Goal: Task Accomplishment & Management: Complete application form

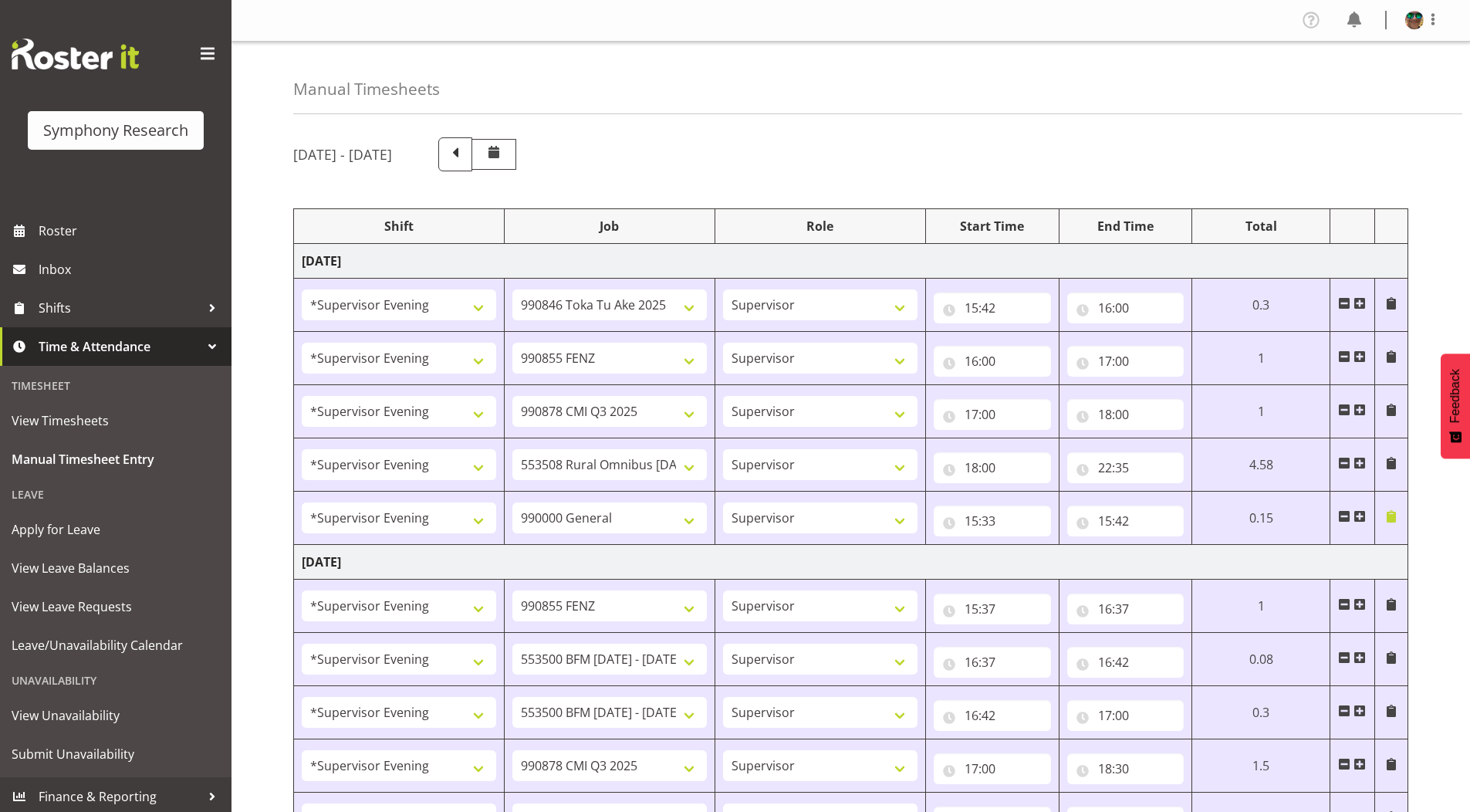
select select "4583"
select select "9426"
select select "4583"
select select "9636"
select select "4583"
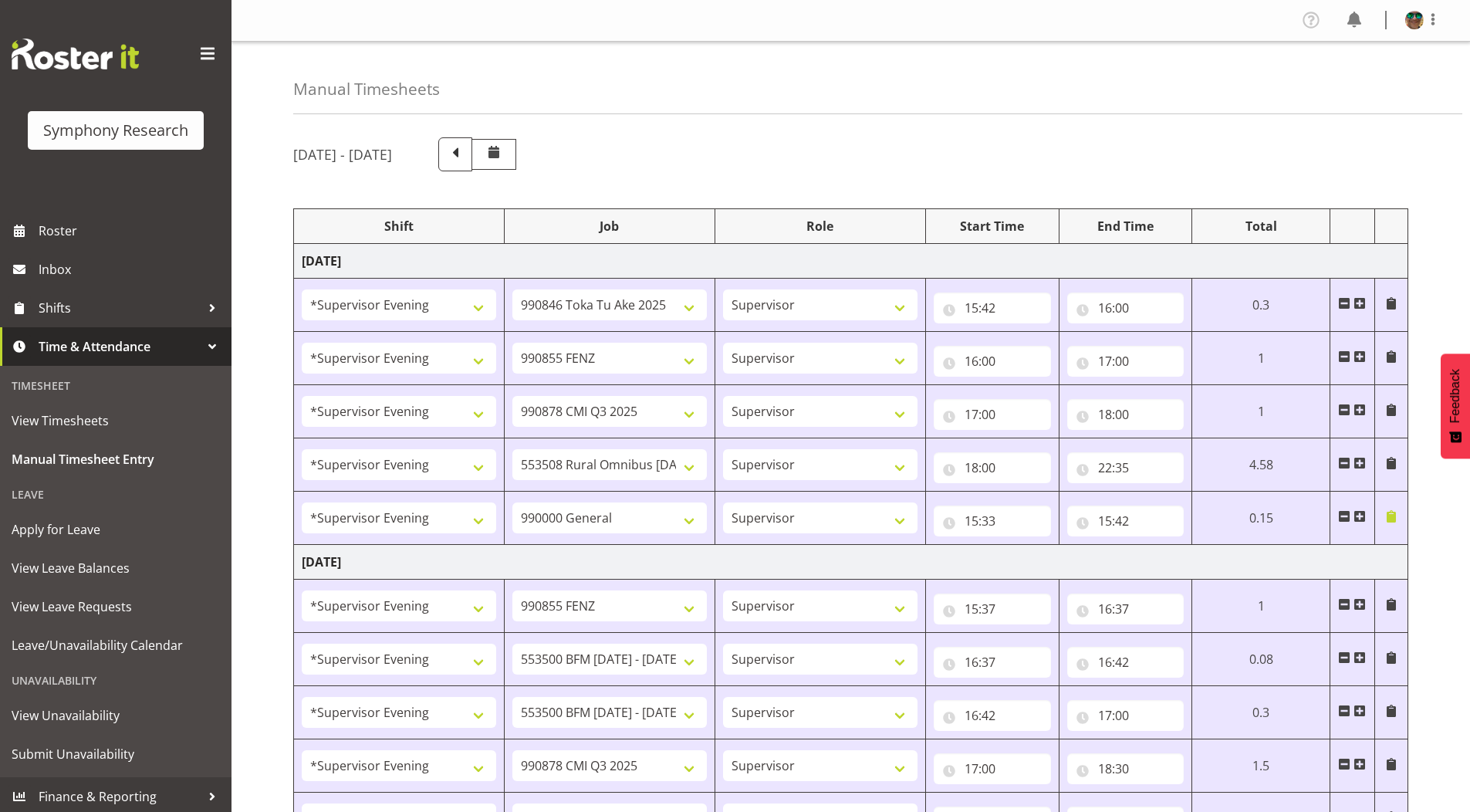
select select "10239"
select select "4583"
select select "10536"
select select "4583"
select select "743"
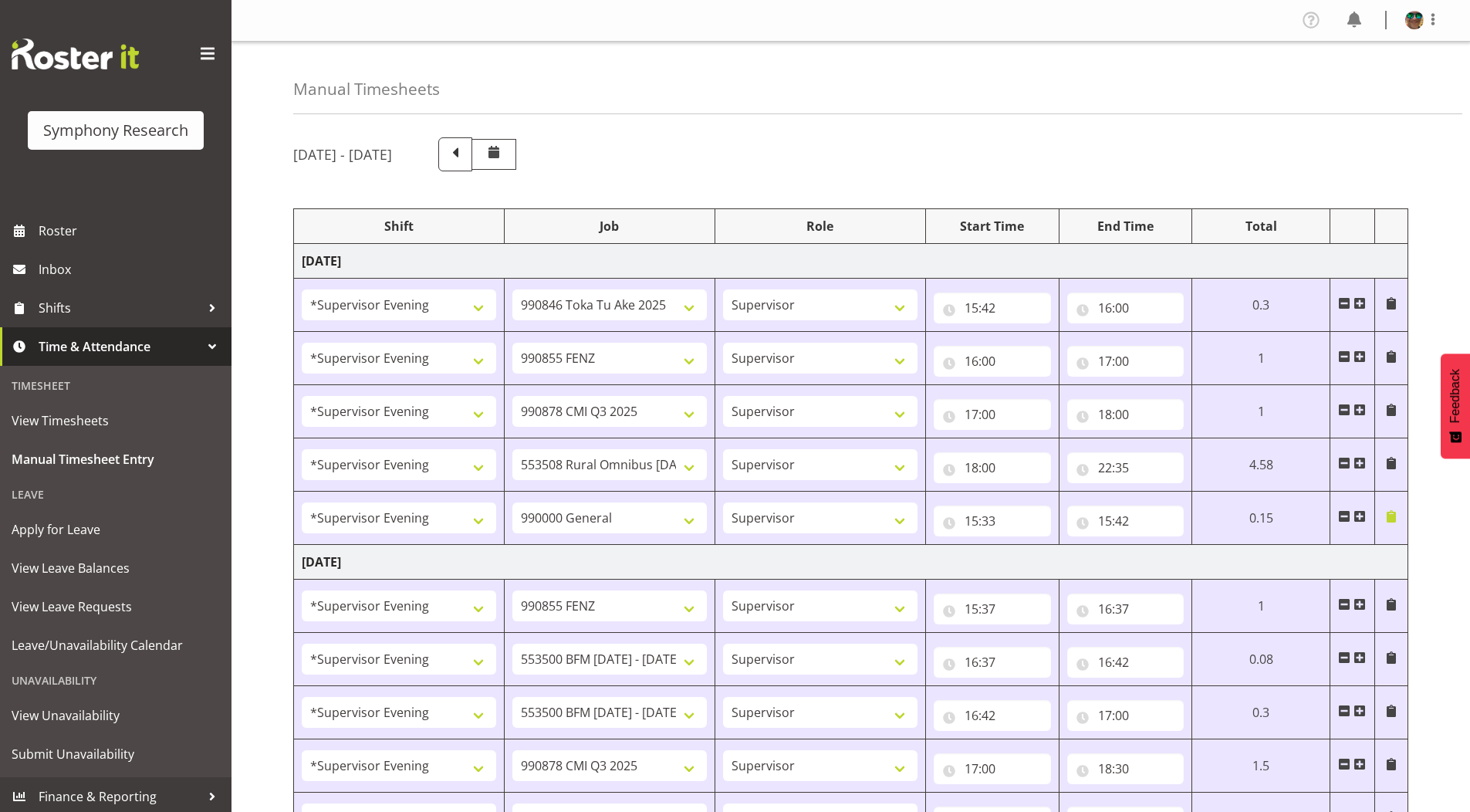
select select "4583"
select select "9636"
select select "4583"
select select "10242"
select select "4583"
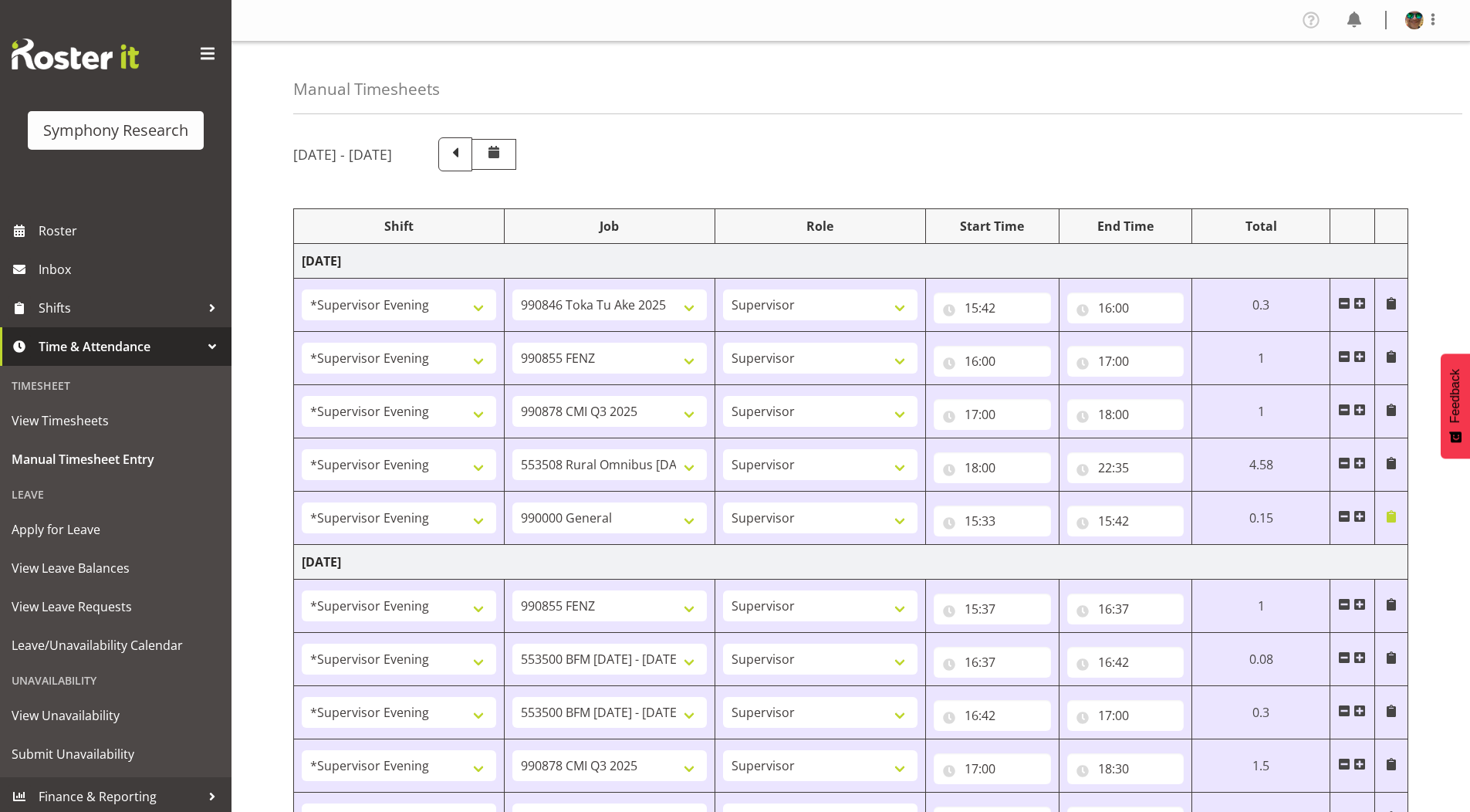
select select "10242"
select select "4583"
select select "10239"
select select "4583"
select select "10536"
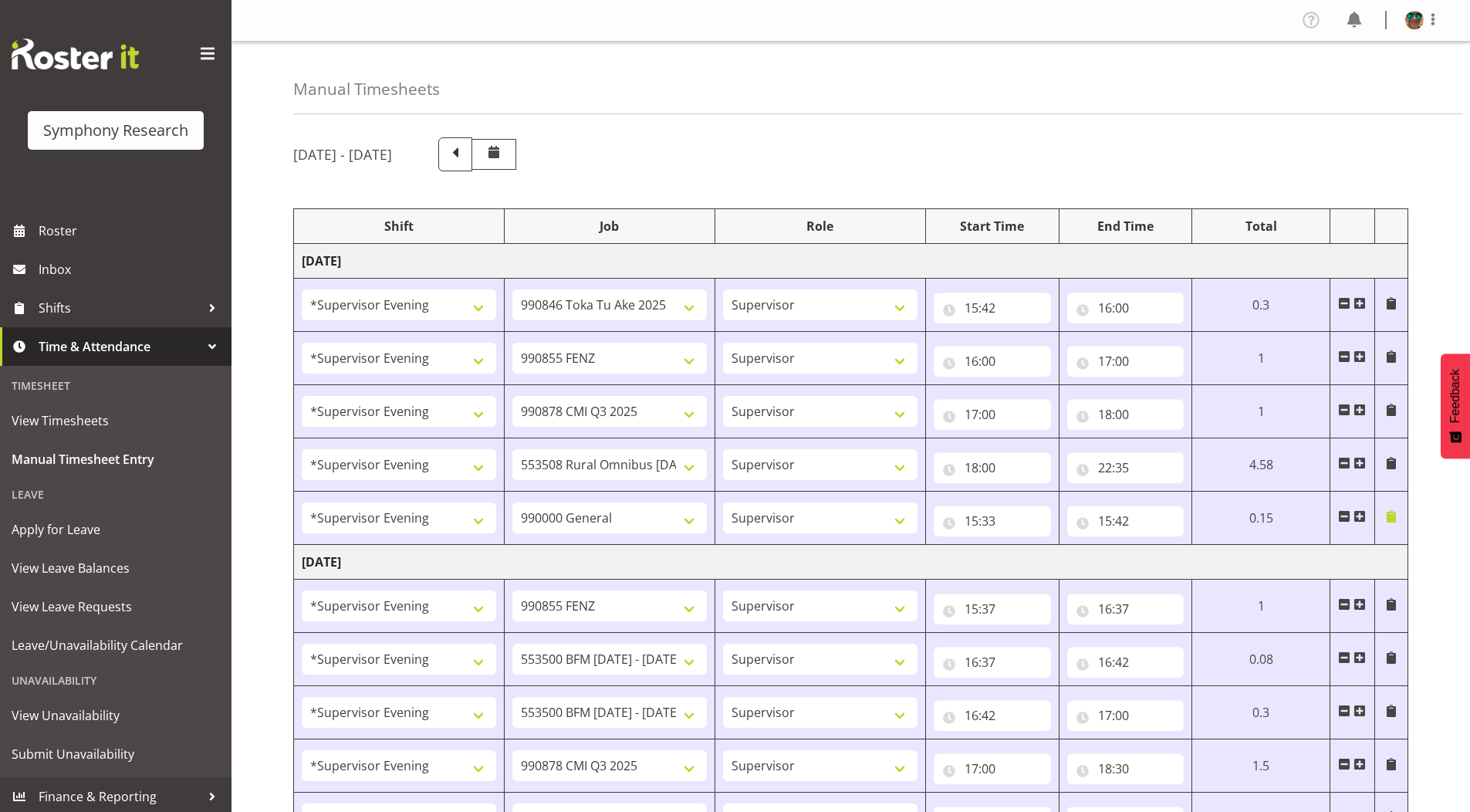
select select "4583"
select select "9426"
select select "4583"
select select "10242"
select select "4583"
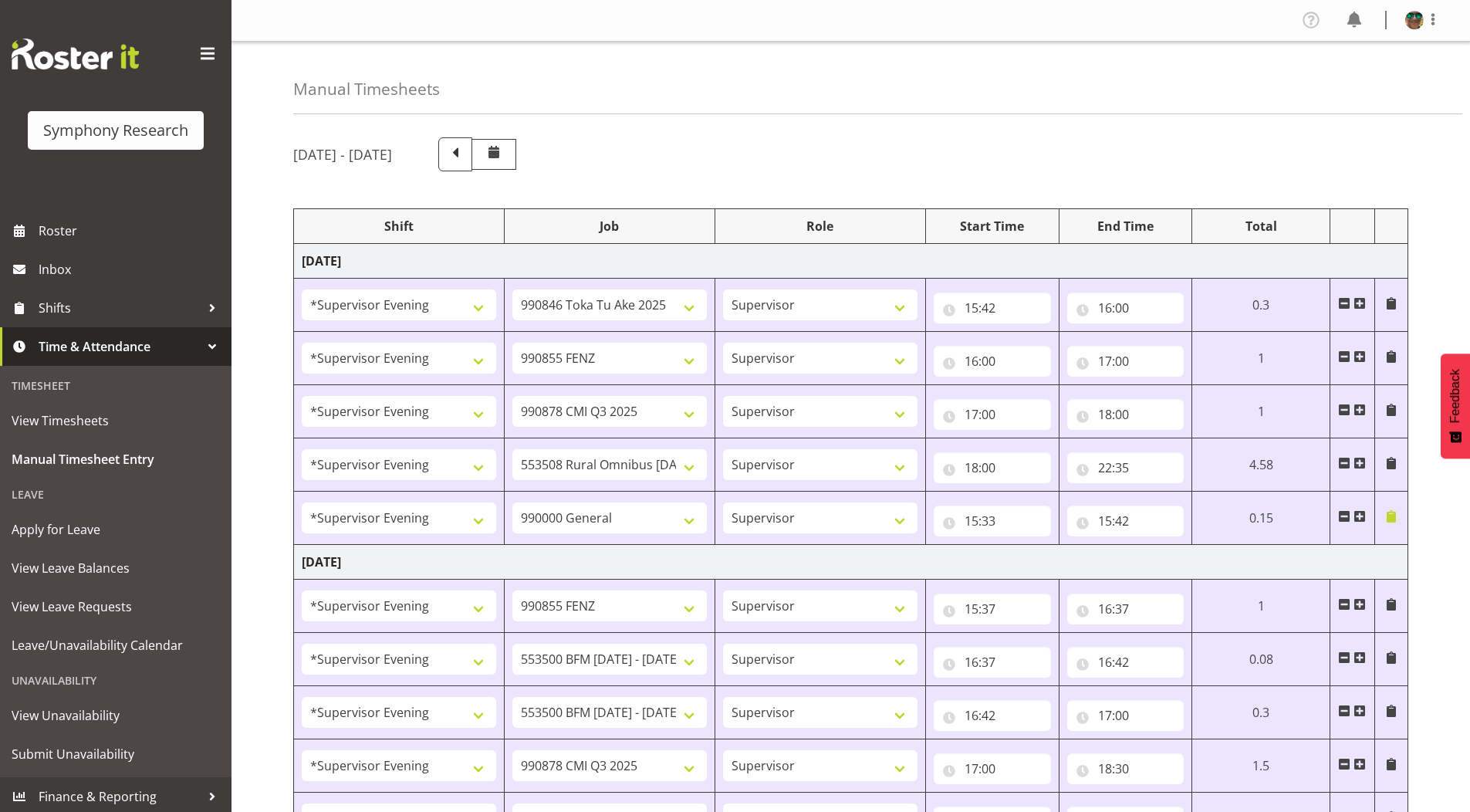
select select "9426"
select select "4583"
select select "10549"
select select "4583"
select select "9636"
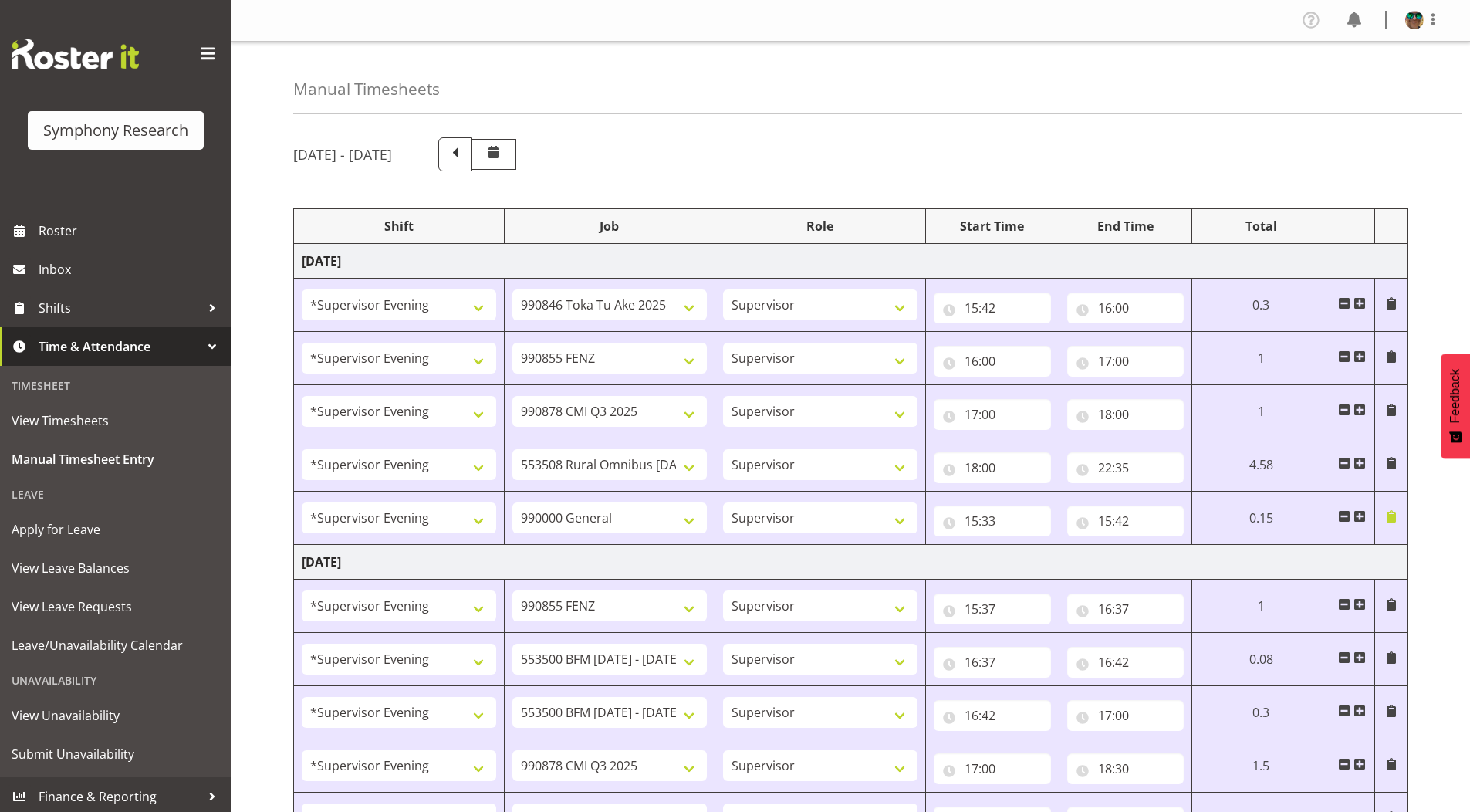
select select "4583"
select select "10239"
select select "4583"
select select "10536"
select select "4583"
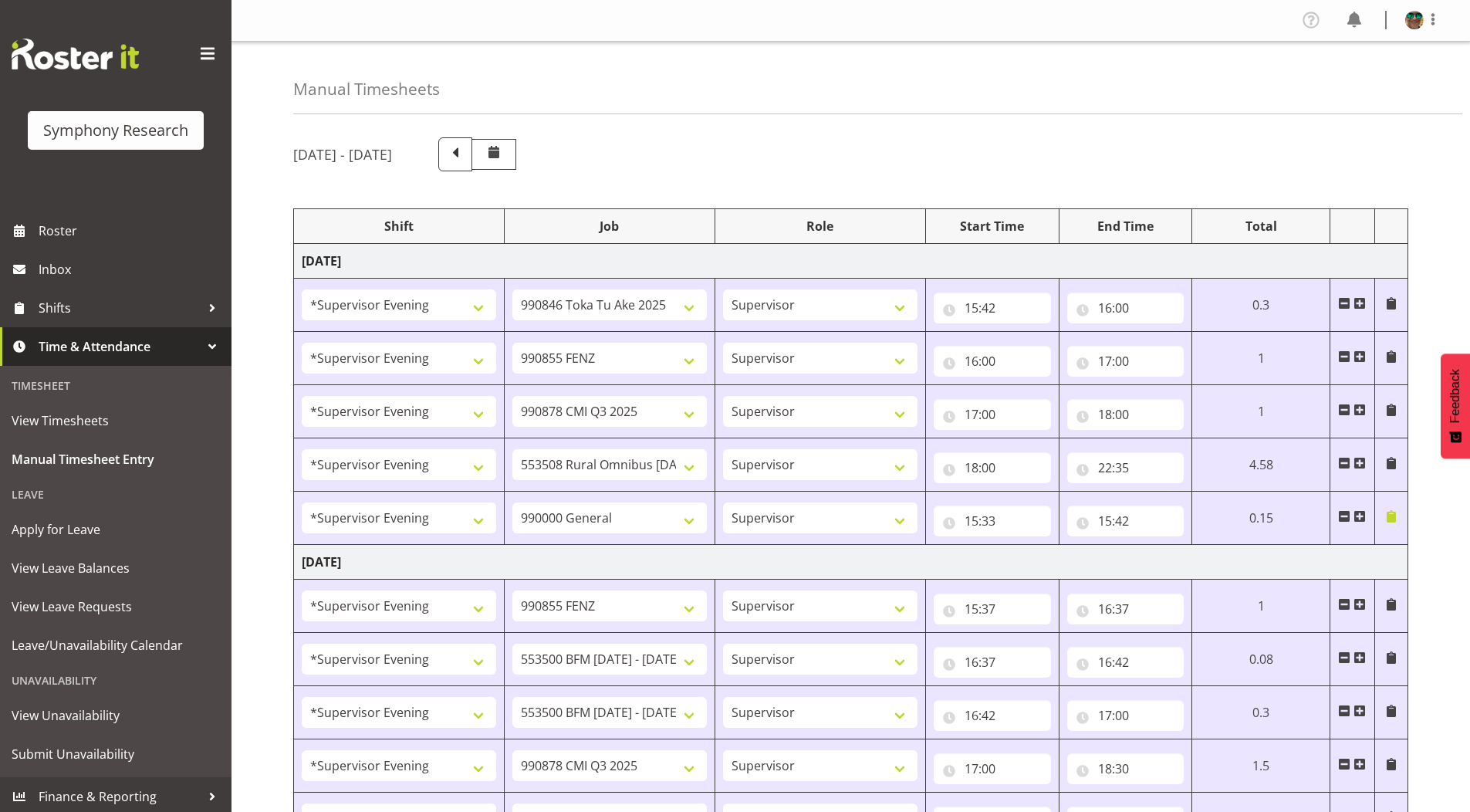
select select "743"
select select "4583"
select select "9426"
select select "4583"
select select "9636"
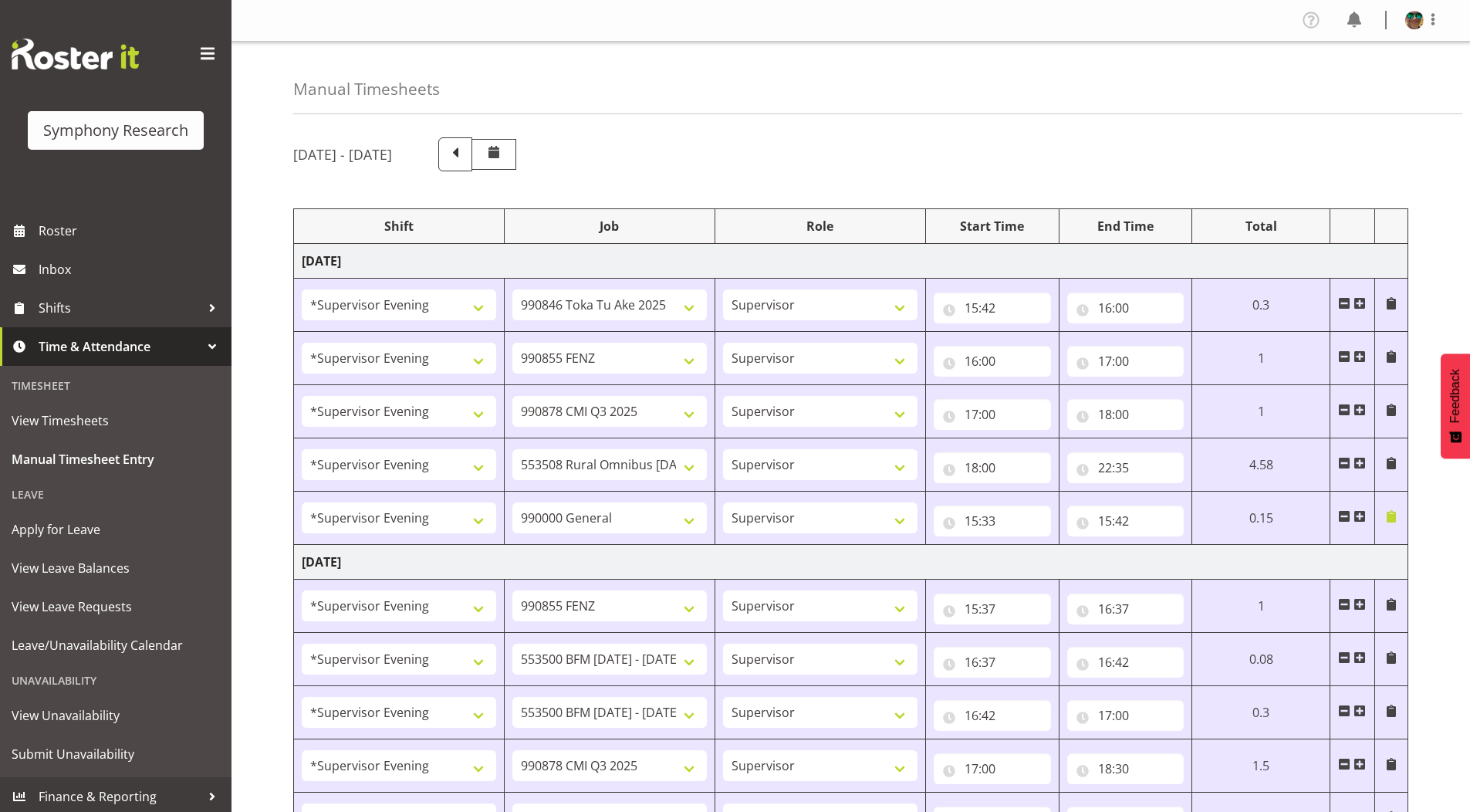
select select "4583"
select select "10549"
select select "4583"
select select "10536"
select select "4583"
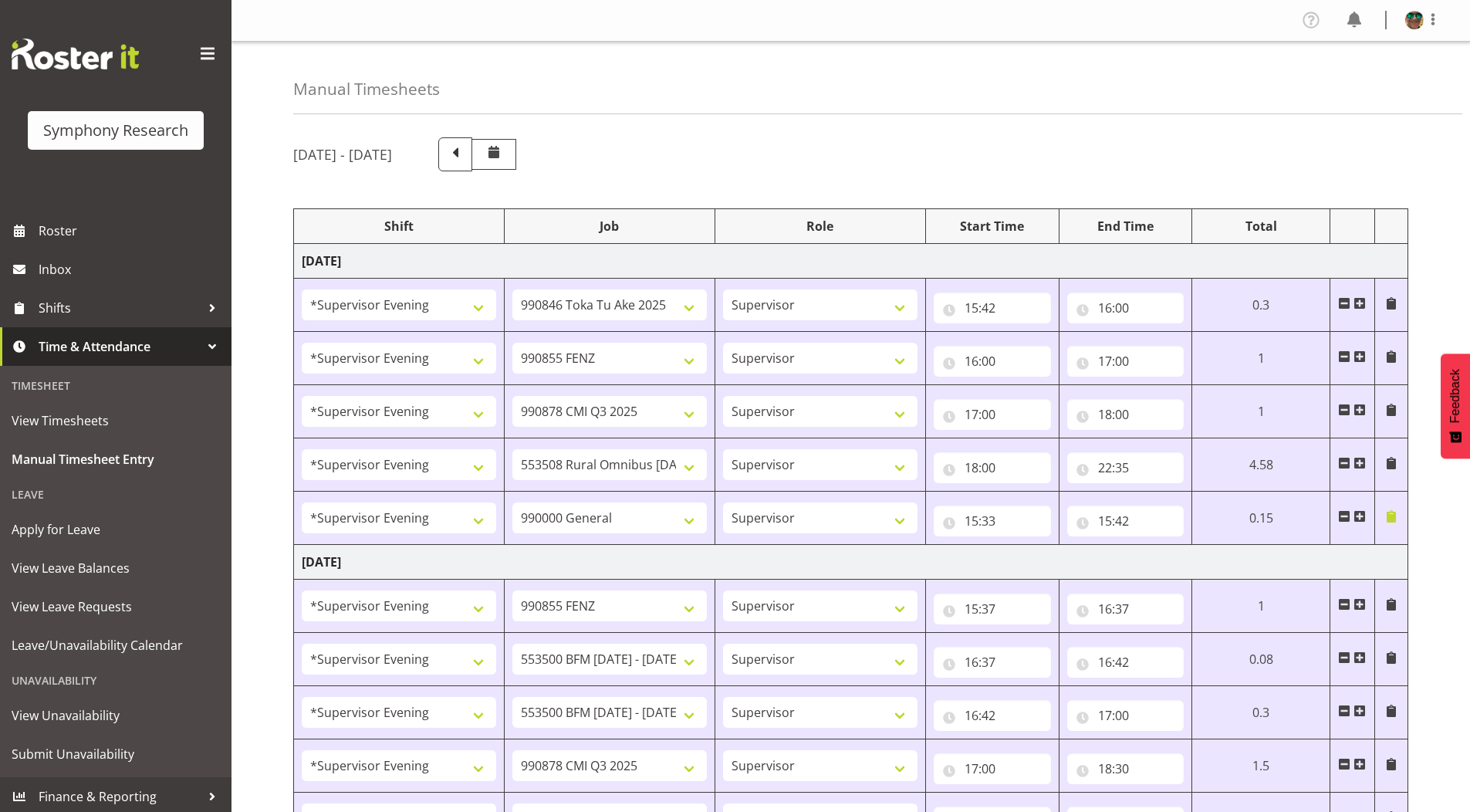
select select "10242"
select select "4583"
select select "10242"
select select "4583"
select select "9426"
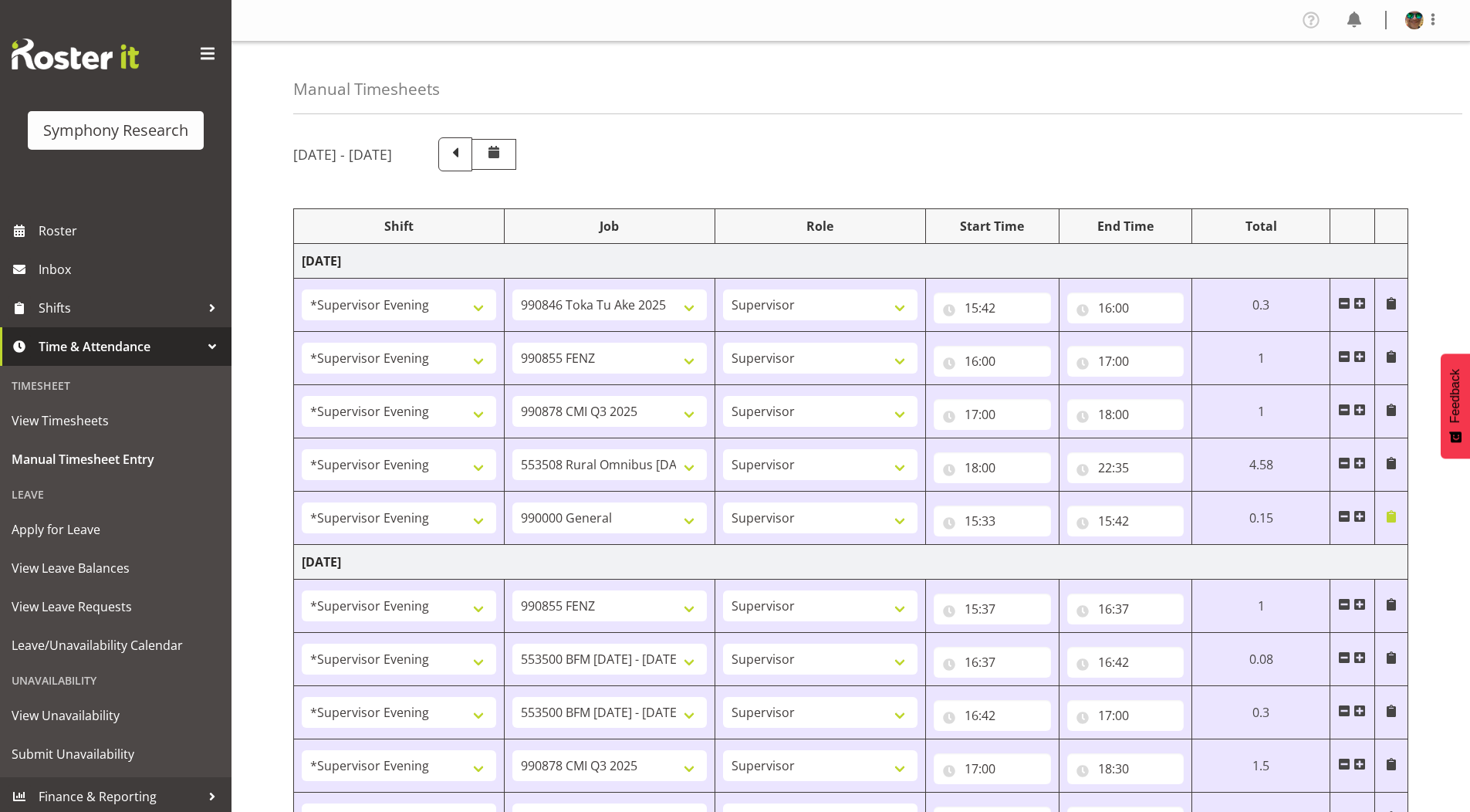
select select "4583"
select select "10549"
select select "4583"
select select "9636"
select select "4583"
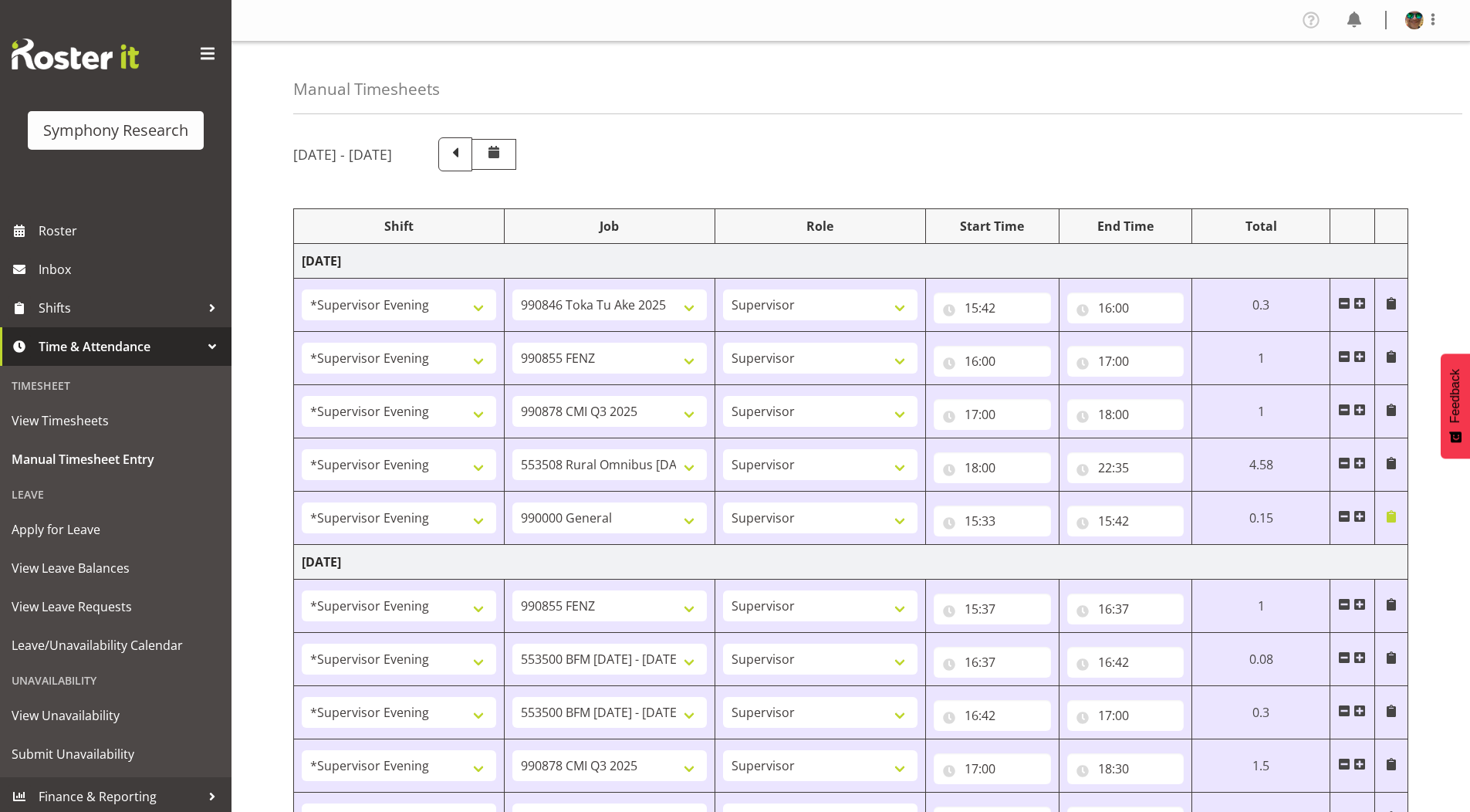
select select "10536"
select select "19170"
select select "9426"
select select "19170"
select select "10549"
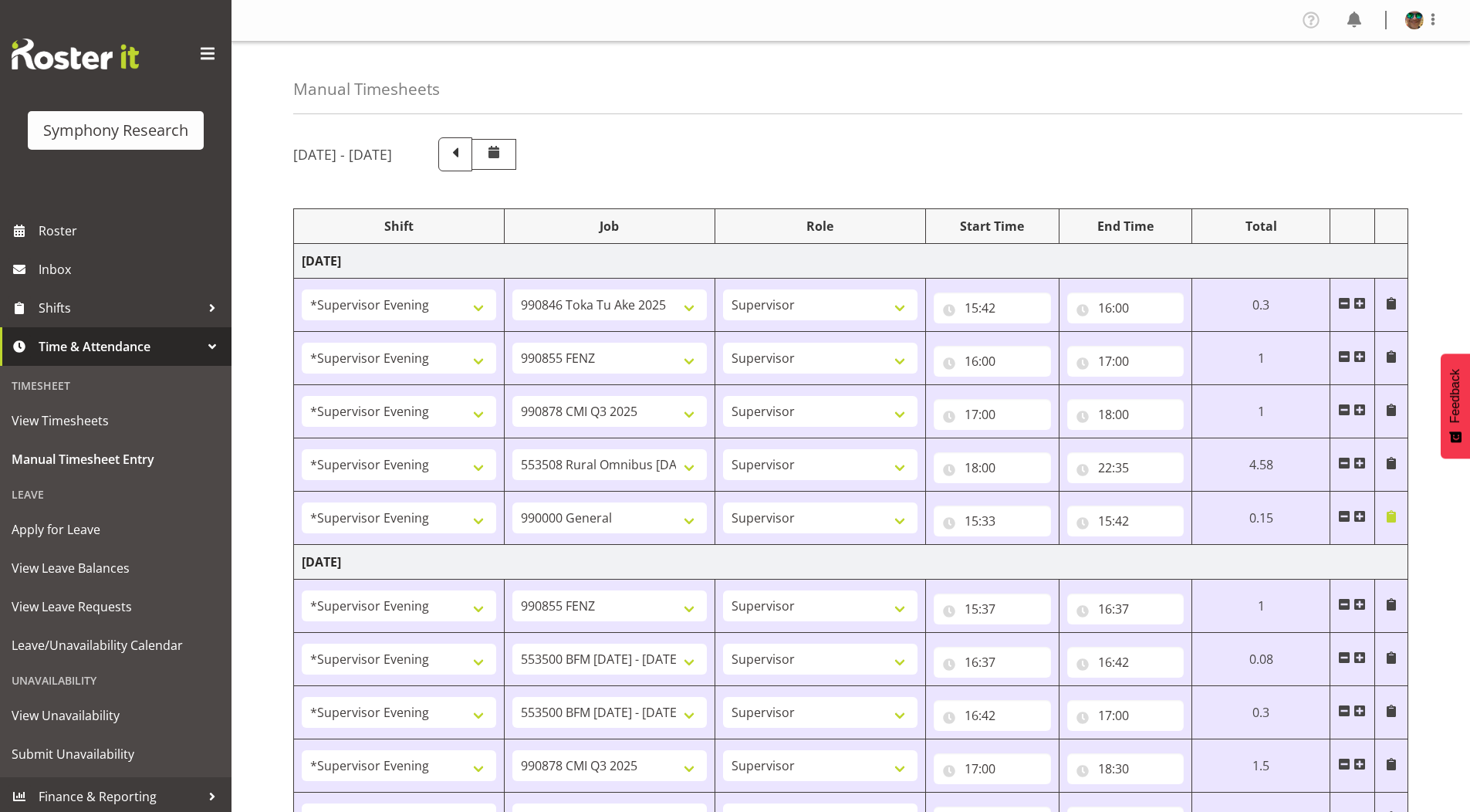
select select "19170"
select select "10242"
select select "19170"
select select "10242"
select select "19170"
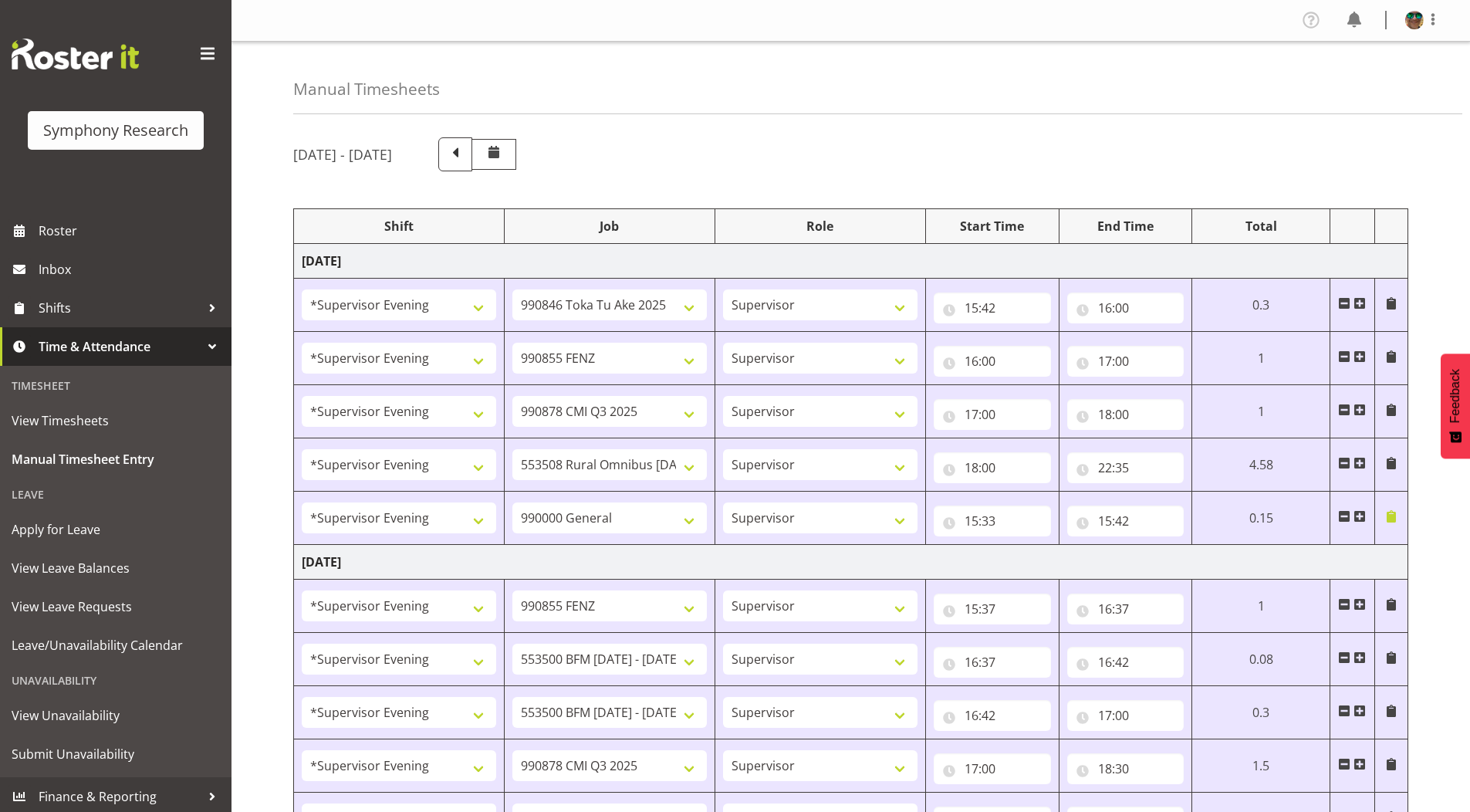
select select "9636"
select select "19170"
select select "7759"
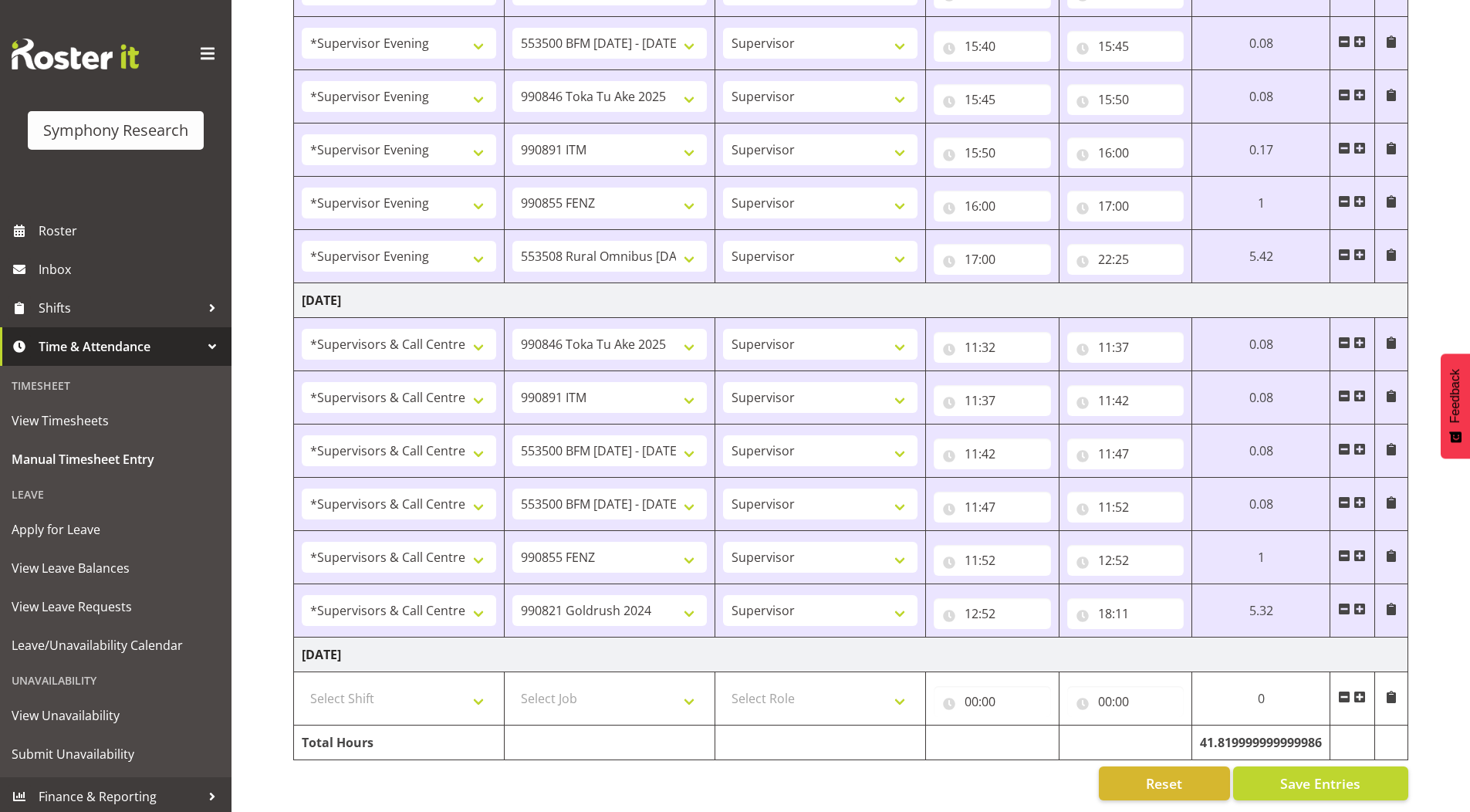
scroll to position [1635, 0]
click at [1360, 690] on span at bounding box center [1360, 697] width 13 height 13
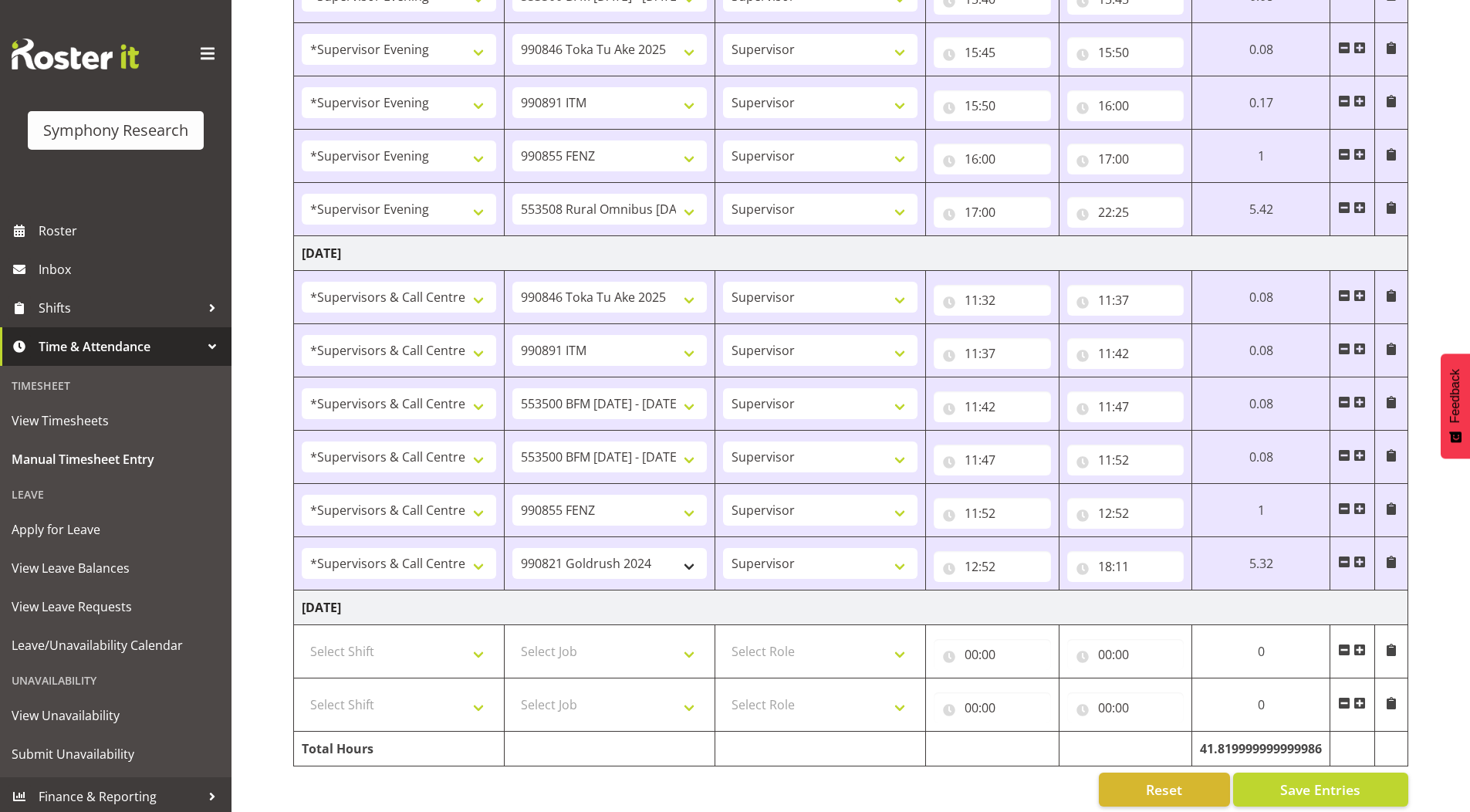
scroll to position [1690, 0]
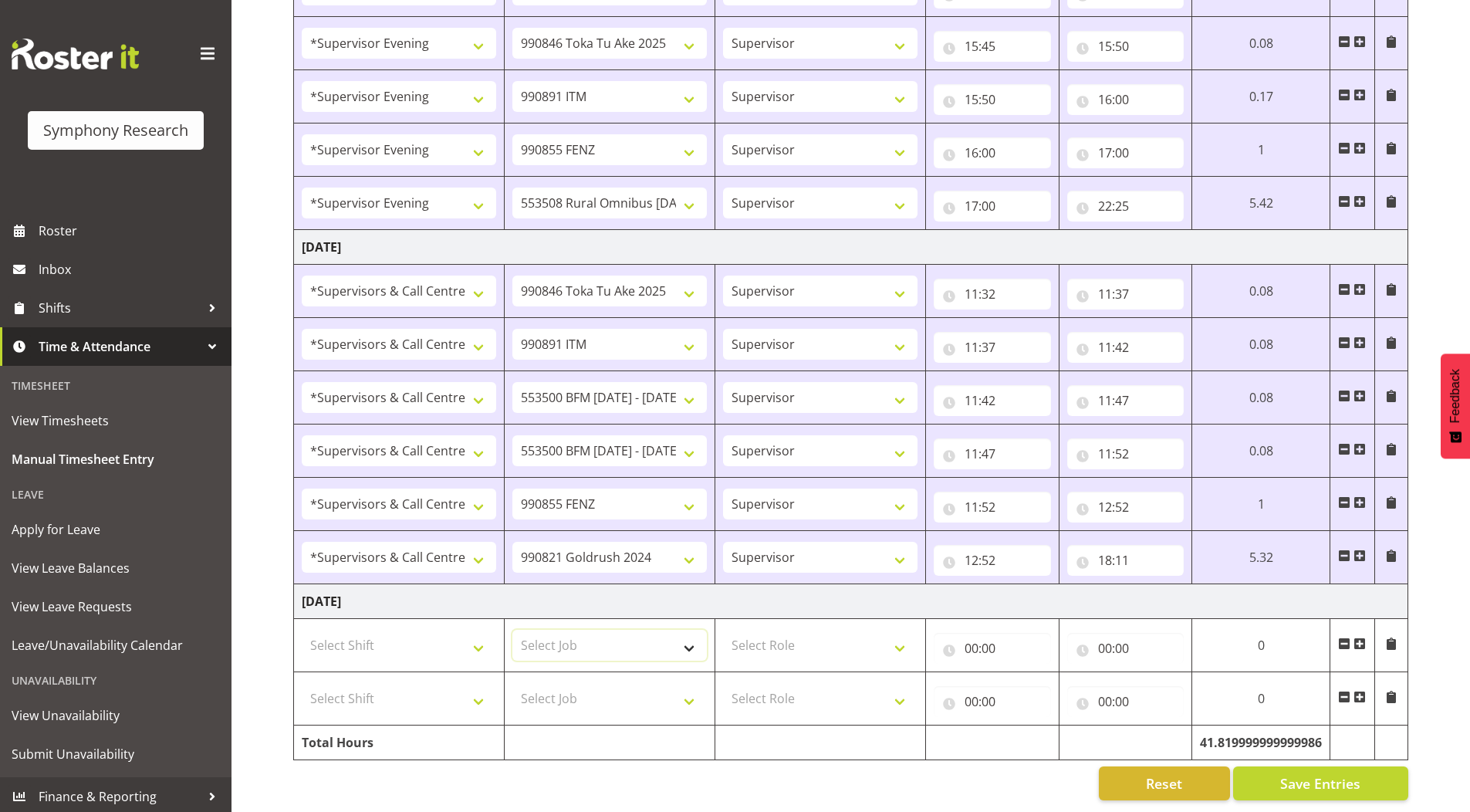
click at [690, 637] on select "Select Job 550060 IF Admin 553492 World Poll Aus Wave 2 Main 2025 553493 World …" at bounding box center [609, 645] width 194 height 31
select select "10527"
click at [512, 630] on select "Select Job 550060 IF Admin 553492 World Poll Aus Wave 2 Main 2025 553493 World …" at bounding box center [609, 645] width 194 height 31
click at [969, 636] on input "00:00" at bounding box center [992, 648] width 117 height 31
click at [1033, 673] on select "00 01 02 03 04 05 06 07 08 09 10 11 12 13 14 15 16 17 18 19 20 21 22 23" at bounding box center [1039, 689] width 35 height 31
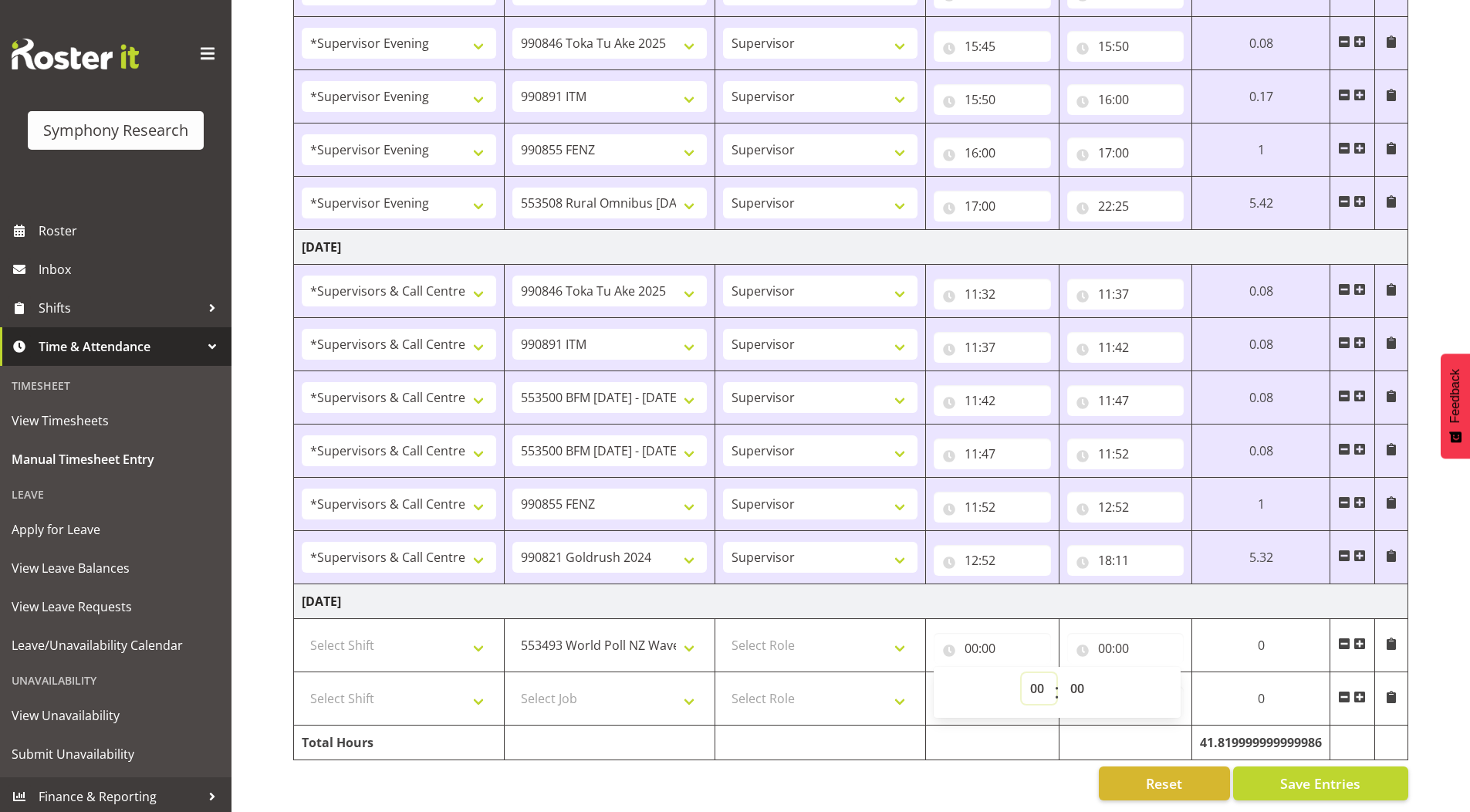
select select "11"
click at [1022, 673] on select "00 01 02 03 04 05 06 07 08 09 10 11 12 13 14 15 16 17 18 19 20 21 22 23" at bounding box center [1039, 689] width 35 height 31
type input "11:00"
click at [1100, 633] on input "00:00" at bounding box center [1126, 648] width 117 height 31
drag, startPoint x: 1161, startPoint y: 672, endPoint x: 1150, endPoint y: 593, distance: 79.8
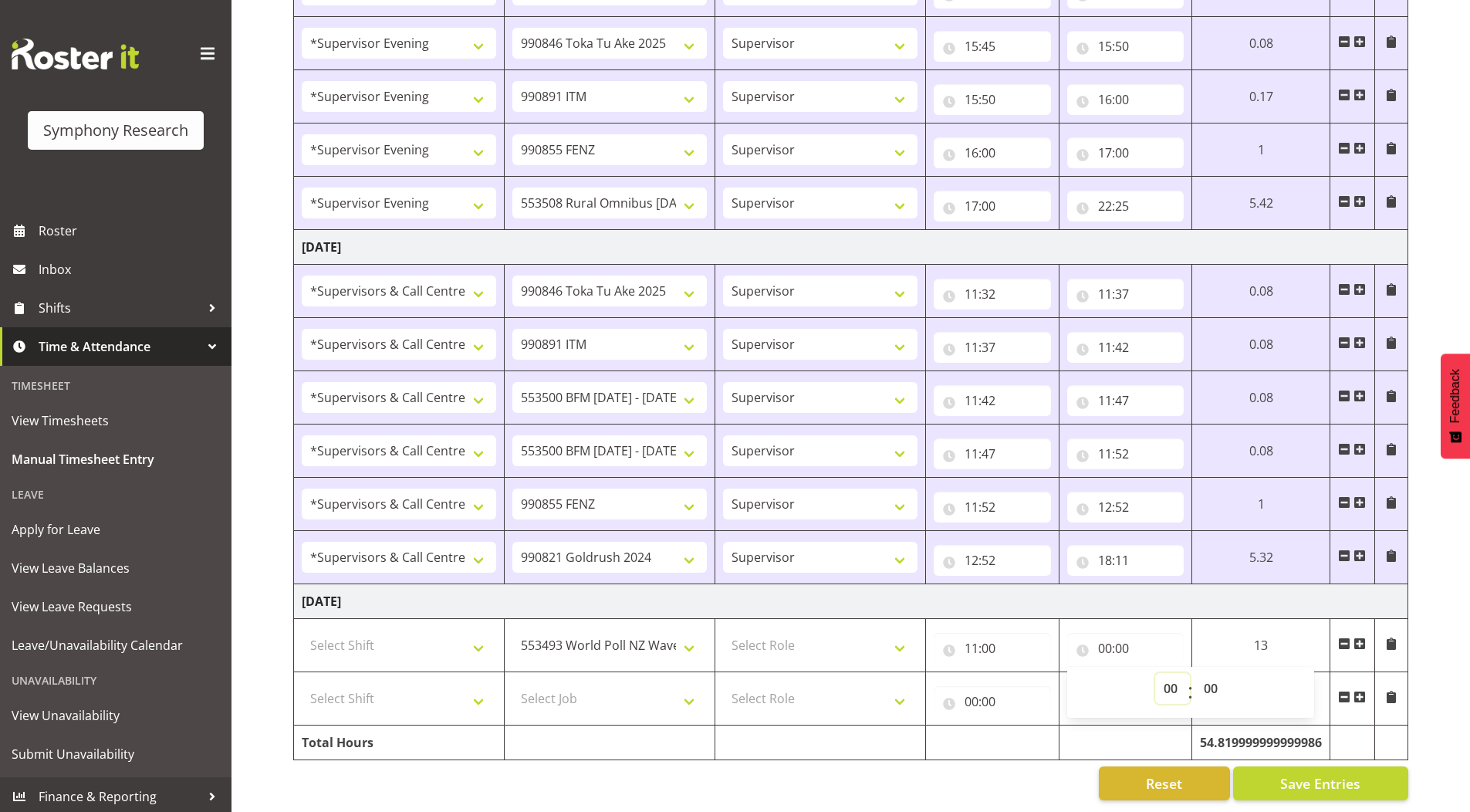
click at [1161, 673] on select "00 01 02 03 04 05 06 07 08 09 10 11 12 13 14 15 16 17 18 19 20 21 22 23" at bounding box center [1172, 689] width 35 height 31
select select "12"
click at [1155, 673] on select "00 01 02 03 04 05 06 07 08 09 10 11 12 13 14 15 16 17 18 19 20 21 22 23" at bounding box center [1172, 689] width 35 height 31
type input "12:00"
drag, startPoint x: 1207, startPoint y: 674, endPoint x: 1208, endPoint y: 663, distance: 11.0
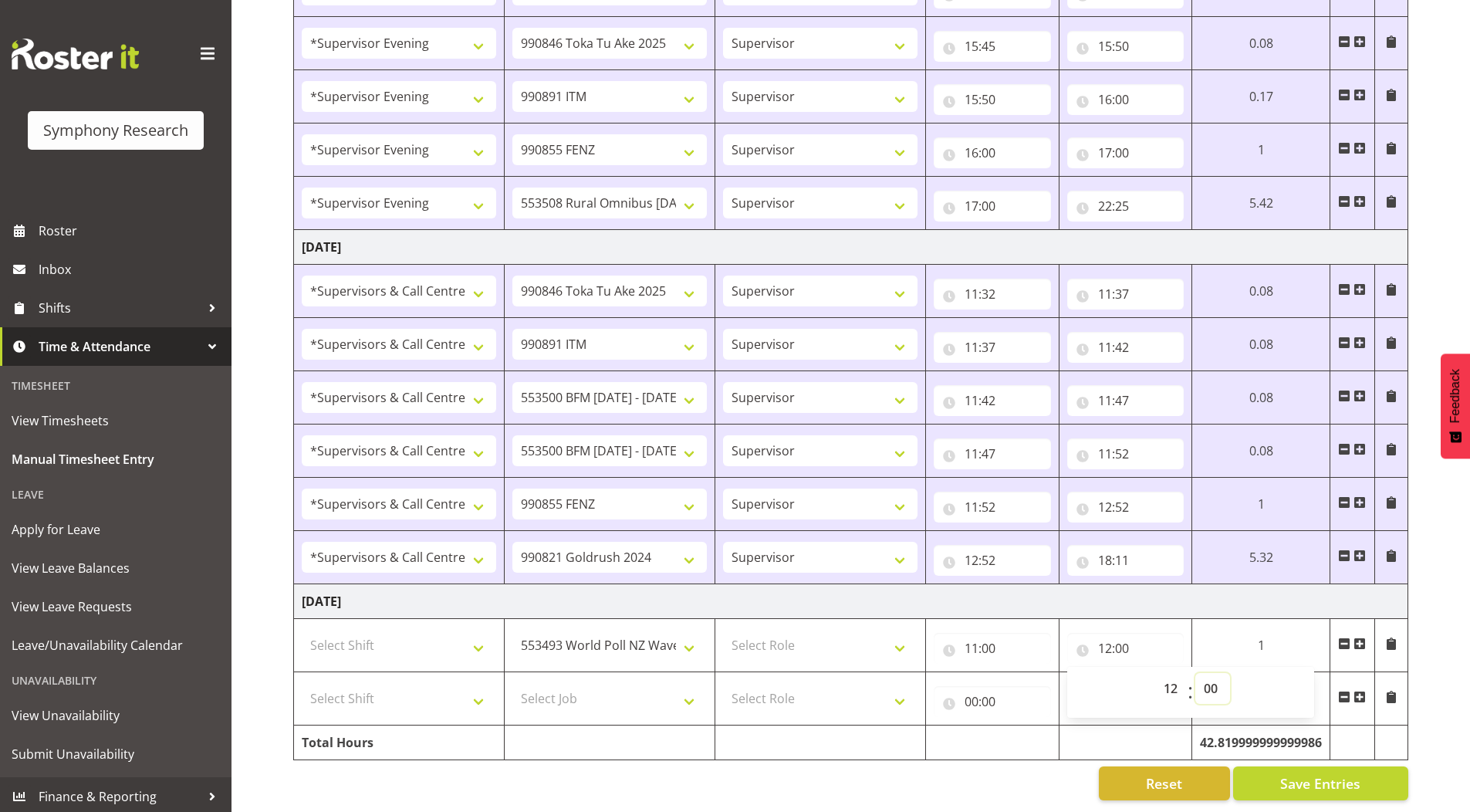
click at [1208, 675] on select "00 01 02 03 04 05 06 07 08 09 10 11 12 13 14 15 16 17 18 19 20 21 22 23 24 25 2…" at bounding box center [1213, 689] width 35 height 31
select select "8"
click at [1199, 673] on select "00 01 02 03 04 05 06 07 08 09 10 11 12 13 14 15 16 17 18 19 20 21 22 23 24 25 2…" at bounding box center [1213, 689] width 35 height 31
type input "12:08"
click at [346, 639] on select "Select Shift !!Weekend Residential (Roster IT Shift Label) *Business 9/10am ~ 4…" at bounding box center [400, 645] width 196 height 31
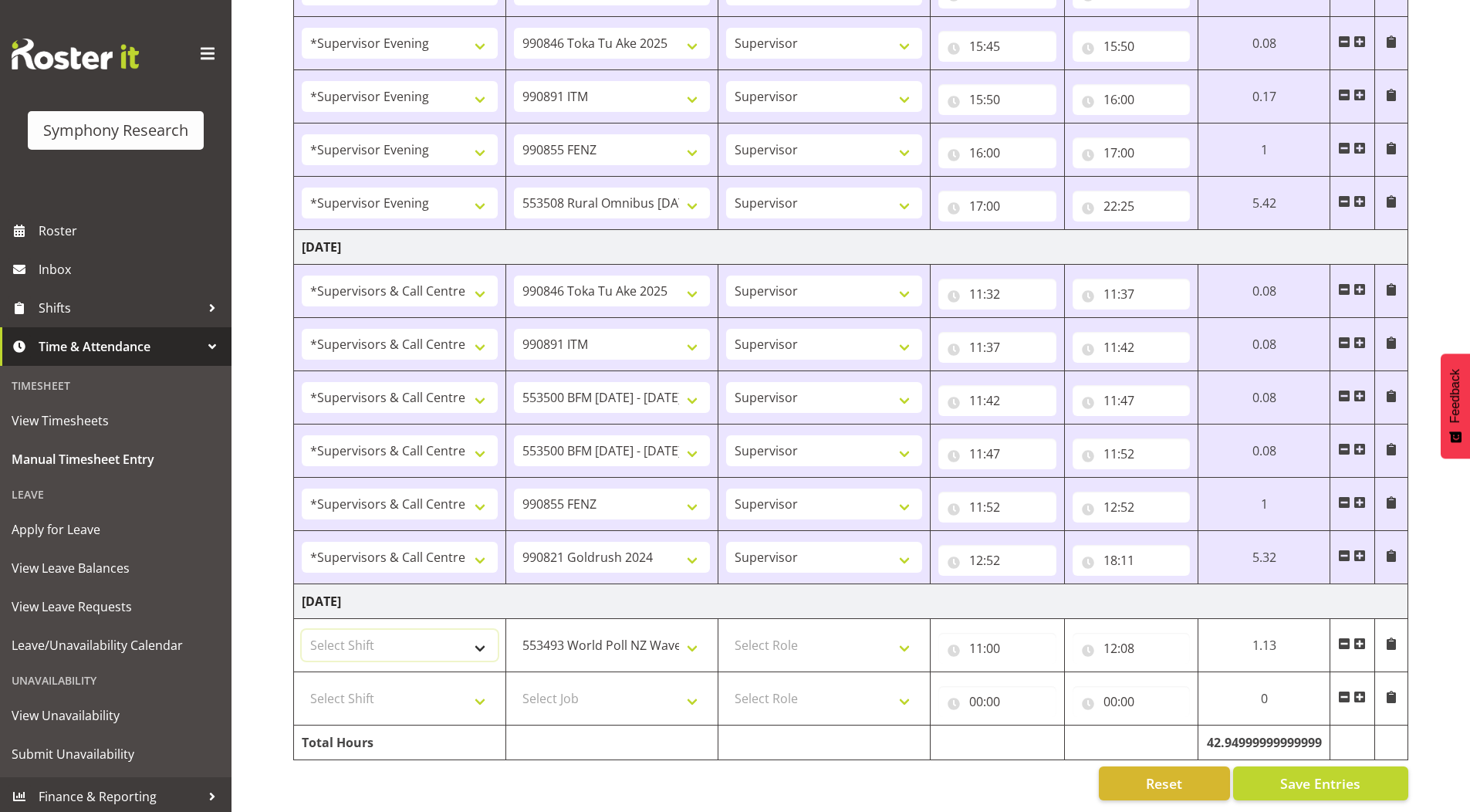
select select "19170"
click at [302, 630] on select "Select Shift !!Weekend Residential (Roster IT Shift Label) *Business 9/10am ~ 4…" at bounding box center [400, 645] width 196 height 31
click at [766, 630] on select "Select Role Supervisor Briefing Interviewing" at bounding box center [825, 645] width 196 height 31
select select "297"
click at [726, 630] on select "Select Role Supervisor Briefing Interviewing" at bounding box center [825, 645] width 196 height 31
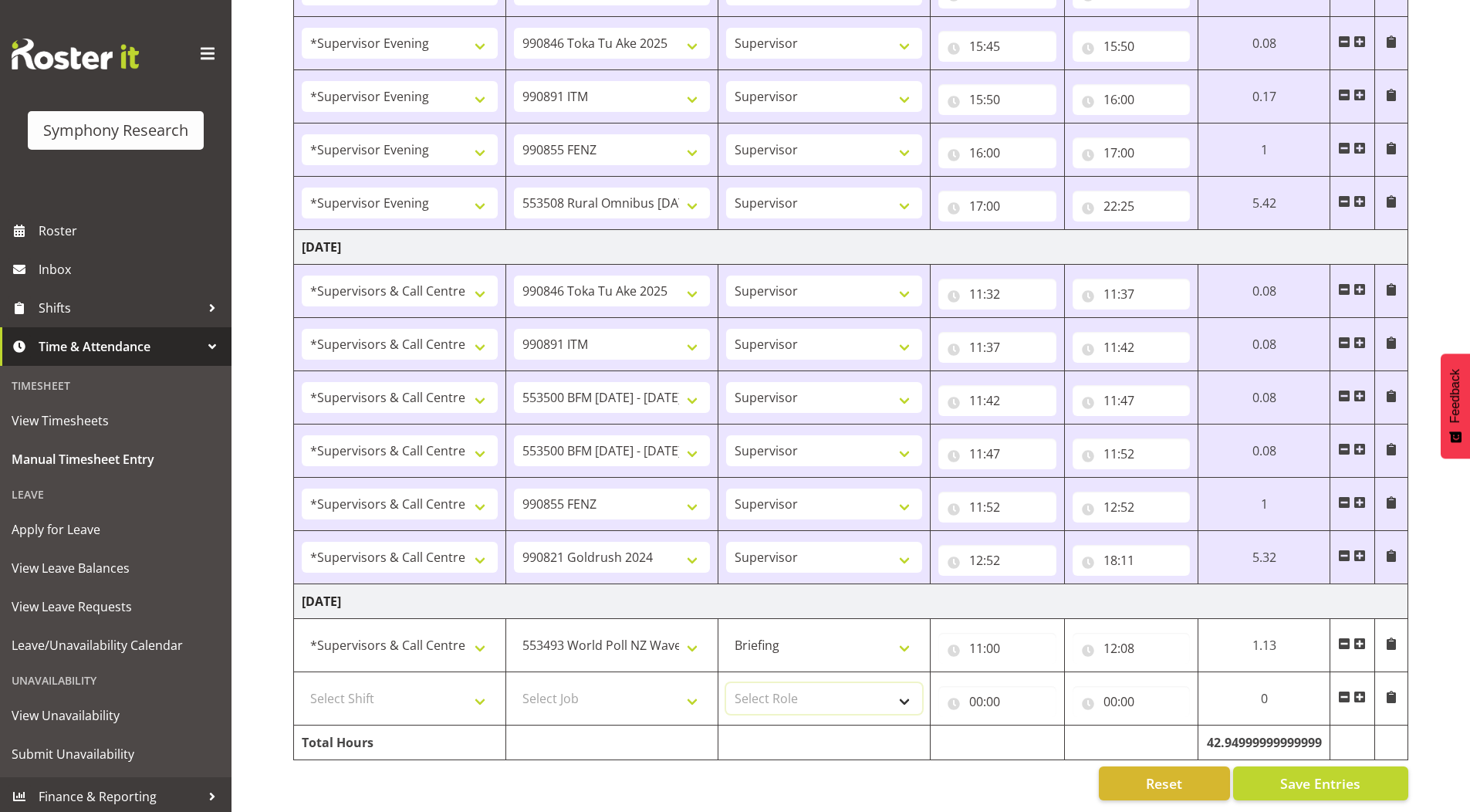
drag, startPoint x: 783, startPoint y: 689, endPoint x: 777, endPoint y: 698, distance: 10.8
click at [783, 689] on select "Select Role Supervisor Briefing Interviewing" at bounding box center [825, 699] width 196 height 31
select select "45"
click at [726, 683] on select "Select Role Supervisor Briefing Interviewing" at bounding box center [825, 699] width 196 height 31
click at [343, 683] on select "Select Shift !!Weekend Residential (Roster IT Shift Label) *Business 9/10am ~ 4…" at bounding box center [400, 699] width 196 height 31
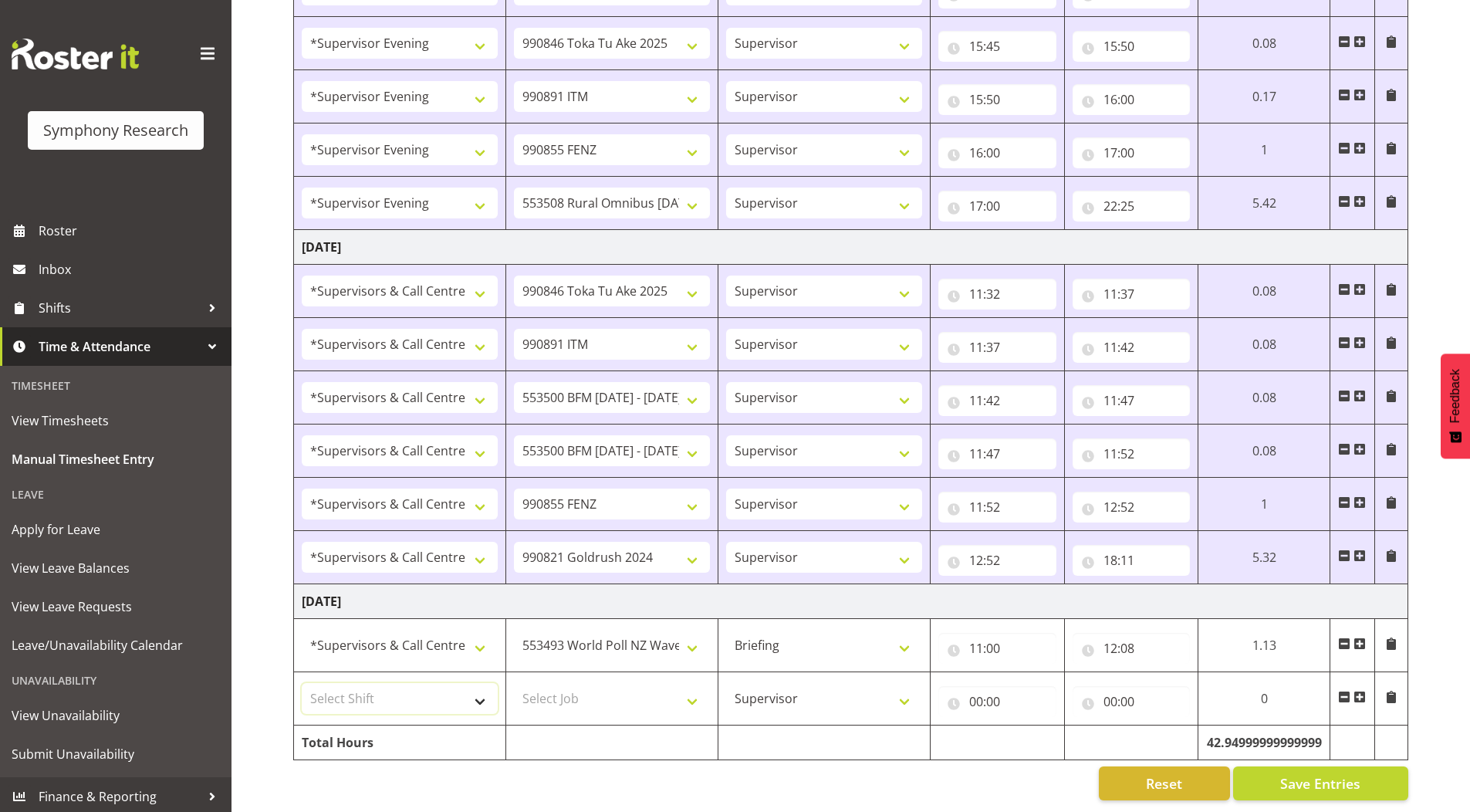
select select "19170"
click at [302, 683] on select "Select Shift !!Weekend Residential (Roster IT Shift Label) *Business 9/10am ~ 4…" at bounding box center [400, 699] width 196 height 31
click at [695, 686] on select "Select Job 550060 IF Admin 553492 World Poll Aus Wave 2 Main 2025 553493 World …" at bounding box center [612, 699] width 196 height 31
drag, startPoint x: 692, startPoint y: 685, endPoint x: 694, endPoint y: 695, distance: 10.2
click at [692, 685] on select "Select Job 550060 IF Admin 553492 World Poll Aus Wave 2 Main 2025 553493 World …" at bounding box center [612, 699] width 196 height 31
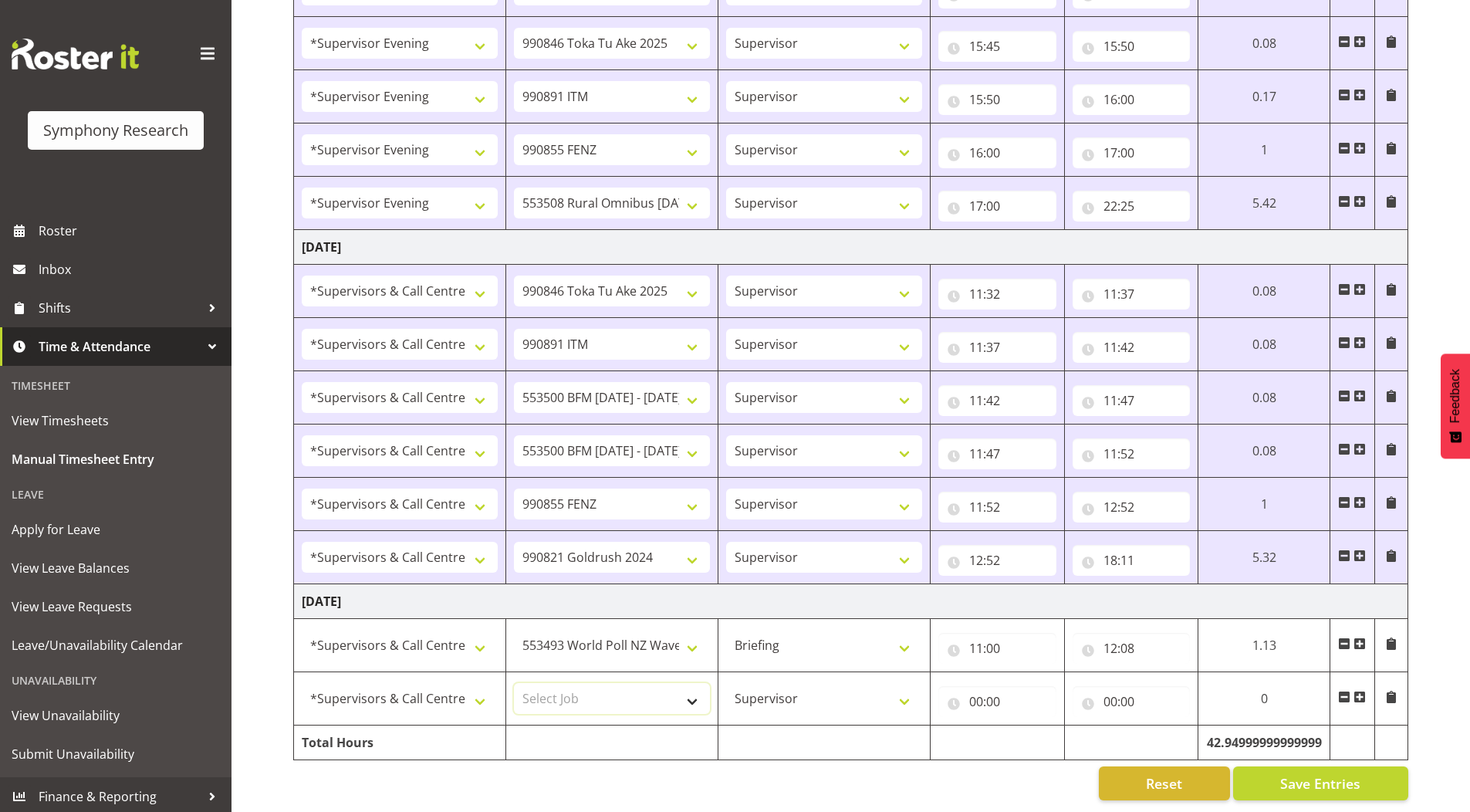
select select "9636"
click at [514, 683] on select "Select Job 550060 IF Admin 553492 World Poll Aus Wave 2 Main 2025 553493 World …" at bounding box center [612, 699] width 196 height 31
click at [973, 688] on input "00:00" at bounding box center [997, 701] width 118 height 31
drag, startPoint x: 1043, startPoint y: 734, endPoint x: 1042, endPoint y: 724, distance: 10.0
click at [1043, 734] on select "00 01 02 03 04 05 06 07 08 09 10 11 12 13 14 15 16 17 18 19 20 21 22 23" at bounding box center [1043, 742] width 35 height 31
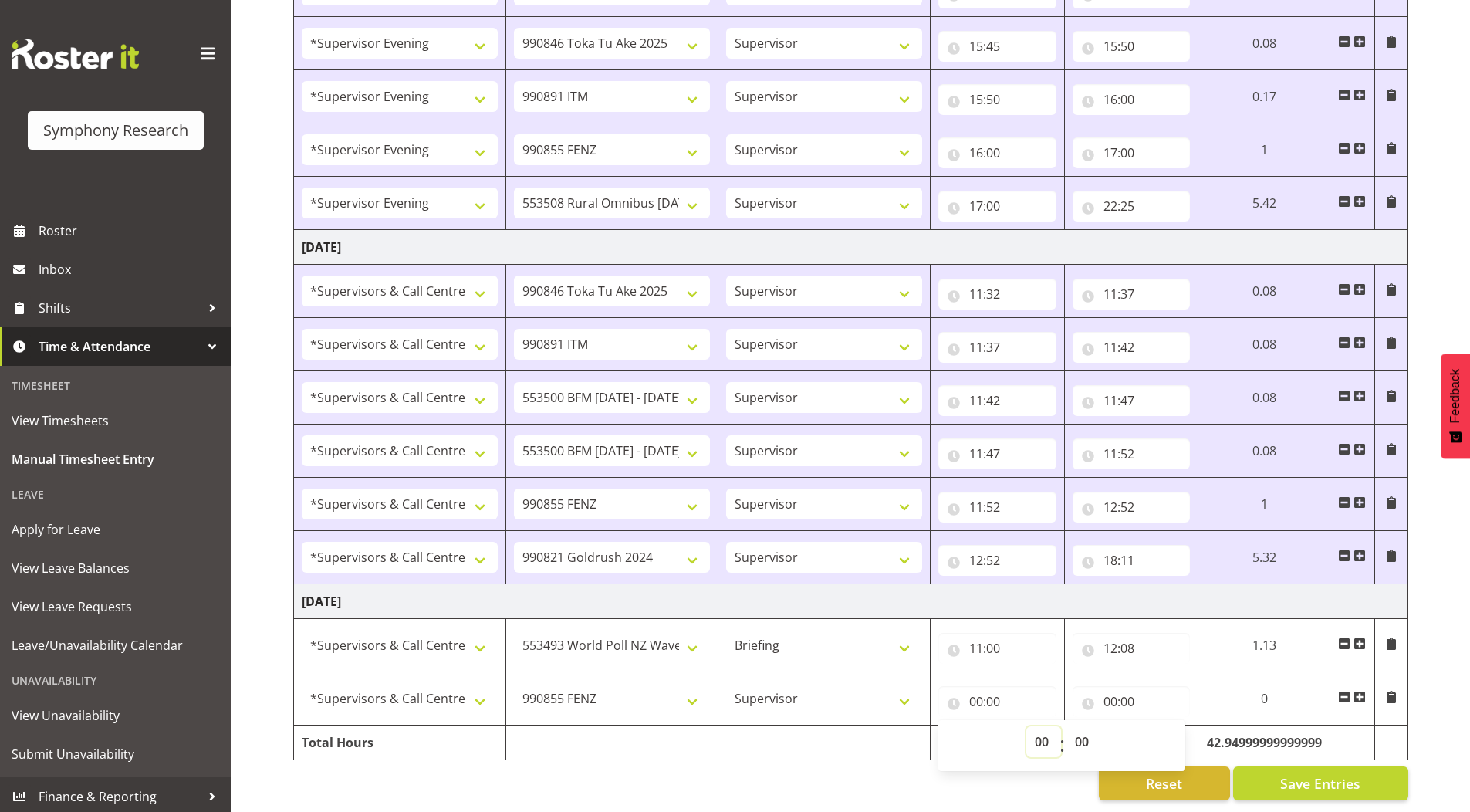
select select "12"
click at [1026, 726] on select "00 01 02 03 04 05 06 07 08 09 10 11 12 13 14 15 16 17 18 19 20 21 22 23" at bounding box center [1043, 742] width 35 height 31
type input "12:00"
click at [1078, 726] on select "00 01 02 03 04 05 06 07 08 09 10 11 12 13 14 15 16 17 18 19 20 21 22 23 24 25 2…" at bounding box center [1084, 742] width 35 height 31
select select "8"
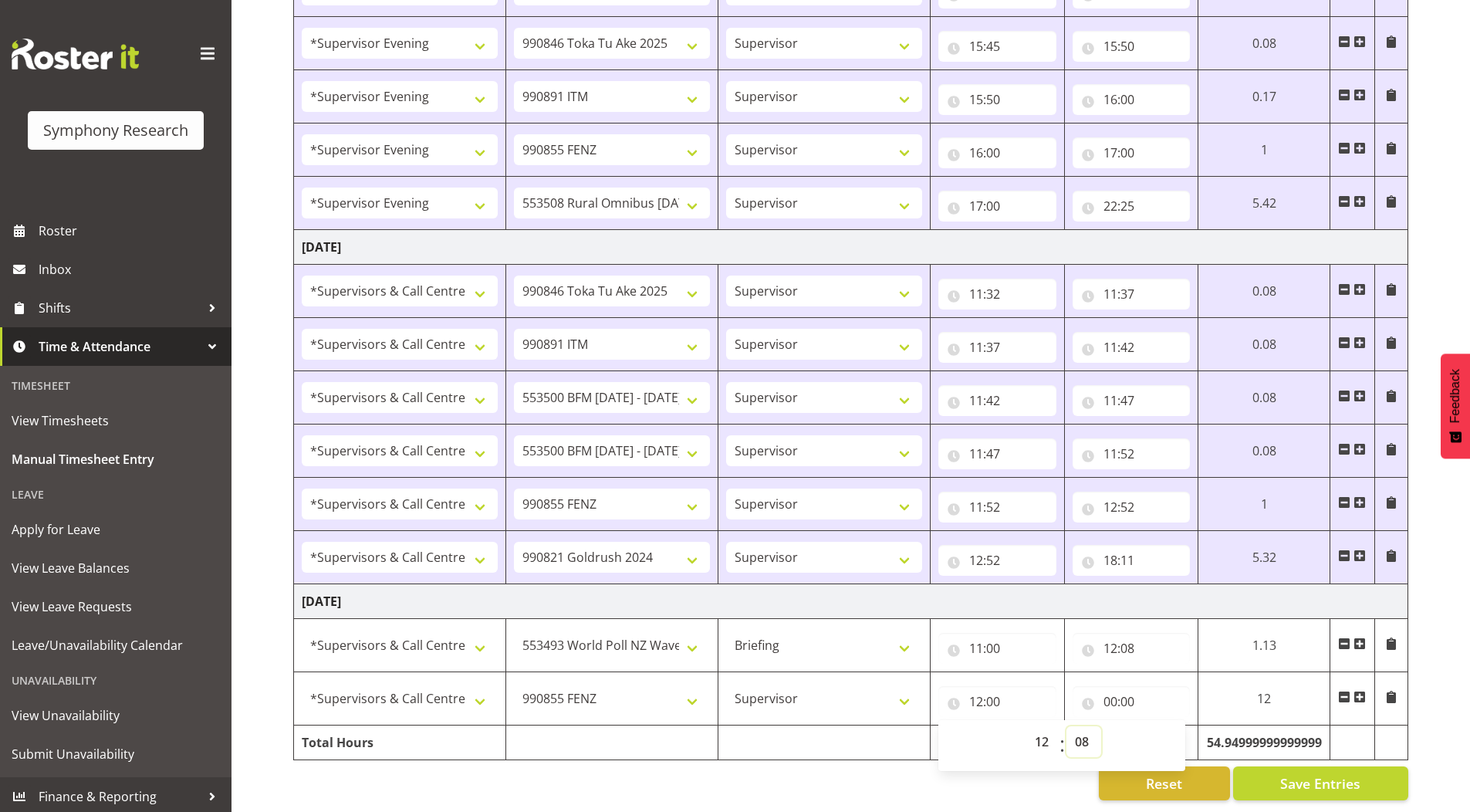
click at [1067, 726] on select "00 01 02 03 04 05 06 07 08 09 10 11 12 13 14 15 16 17 18 19 20 21 22 23 24 25 2…" at bounding box center [1084, 742] width 35 height 31
type input "12:08"
